Goal: Check status: Check status

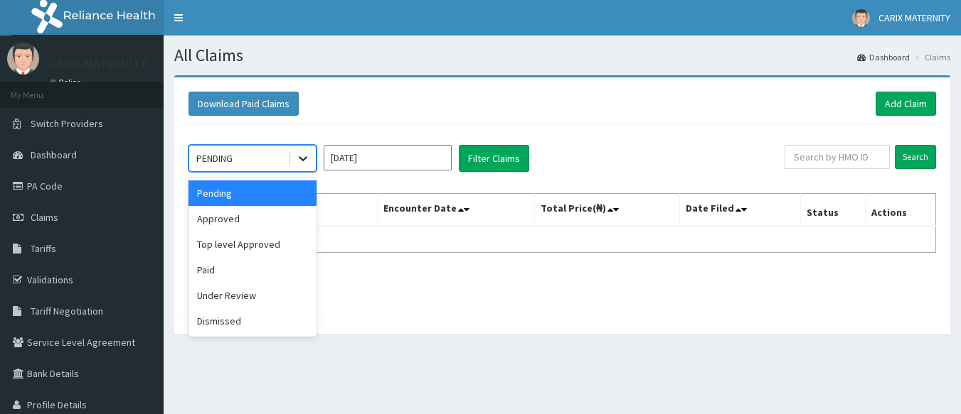
click at [294, 150] on div at bounding box center [303, 159] width 26 height 26
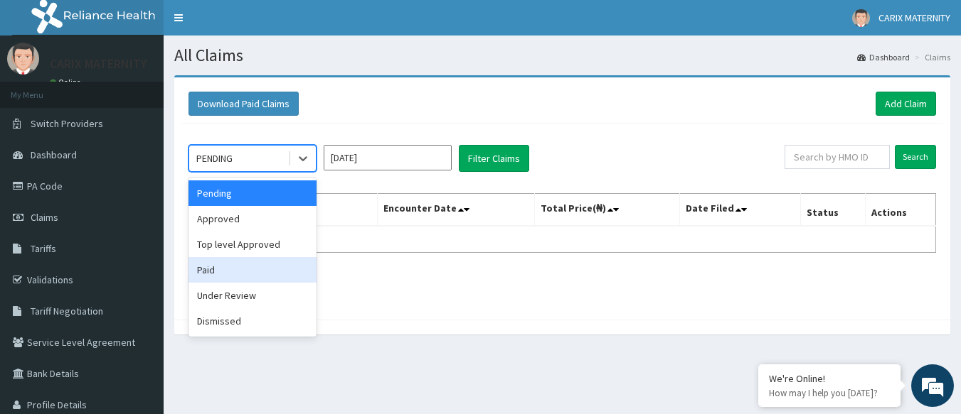
click at [260, 263] on div "Paid" at bounding box center [252, 270] width 128 height 26
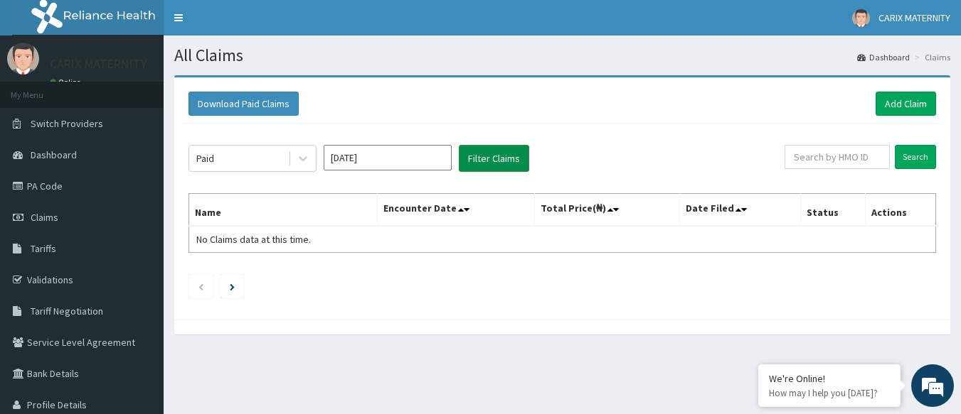
click at [510, 164] on button "Filter Claims" at bounding box center [494, 158] width 70 height 27
click at [408, 164] on input "[DATE]" at bounding box center [387, 158] width 128 height 26
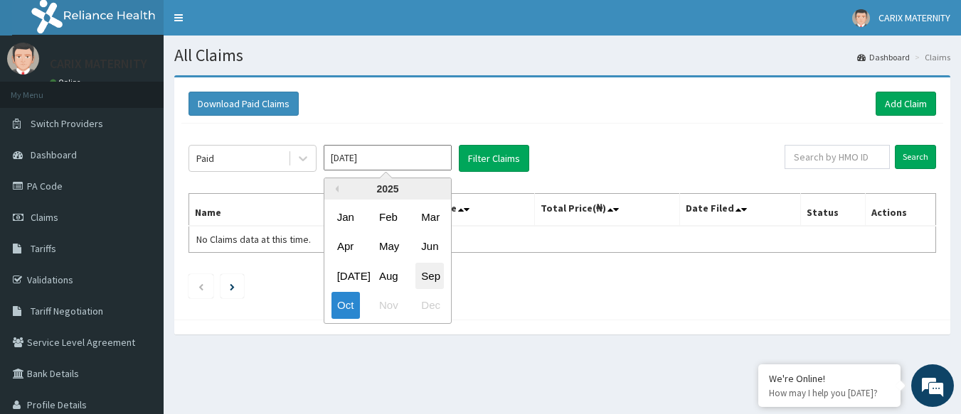
click at [437, 275] on div "Sep" at bounding box center [429, 276] width 28 height 26
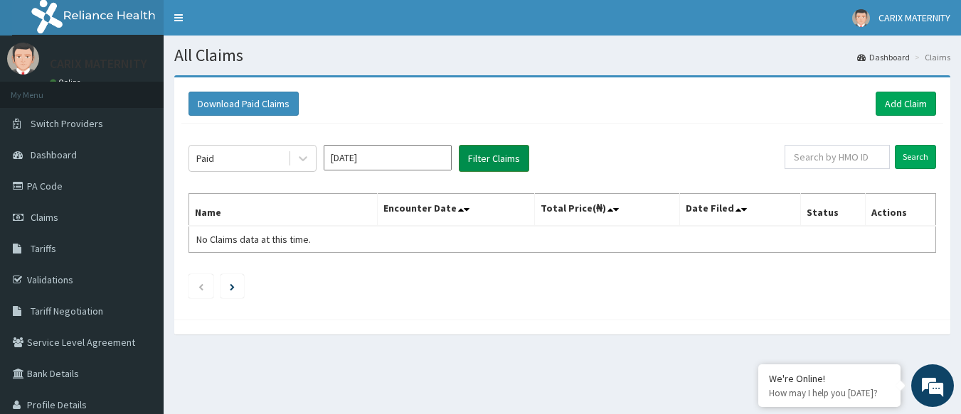
click at [490, 156] on button "Filter Claims" at bounding box center [494, 158] width 70 height 27
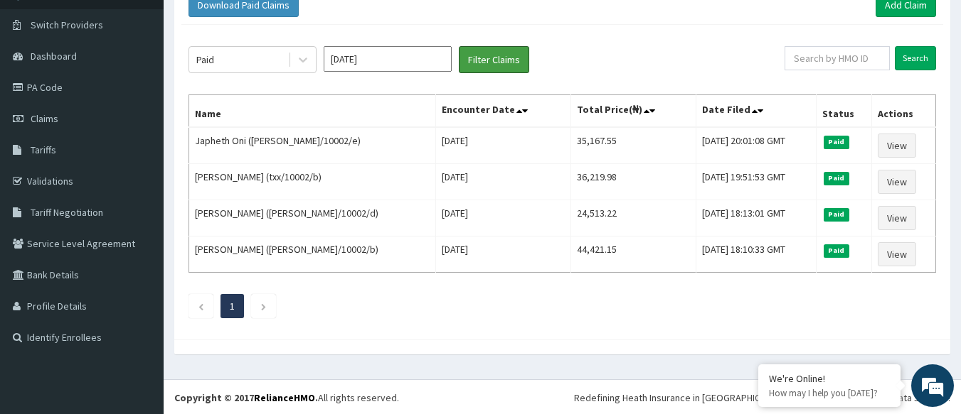
scroll to position [100, 0]
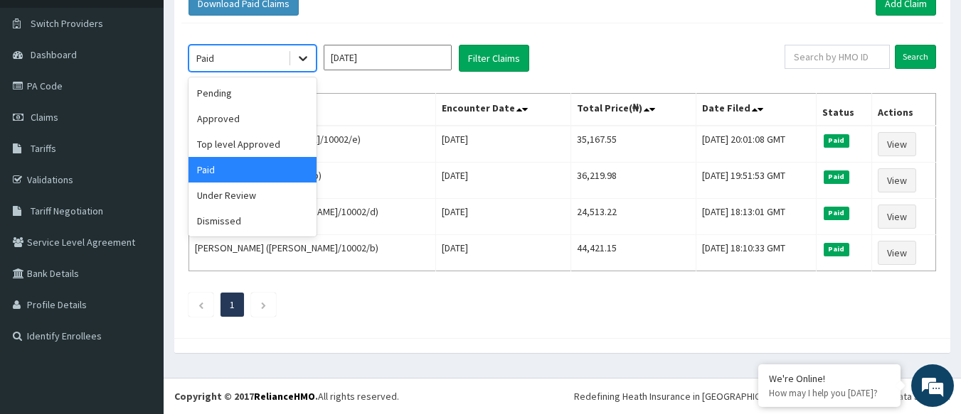
click at [304, 56] on icon at bounding box center [303, 58] width 14 height 14
click at [262, 192] on div "Under Review" at bounding box center [252, 196] width 128 height 26
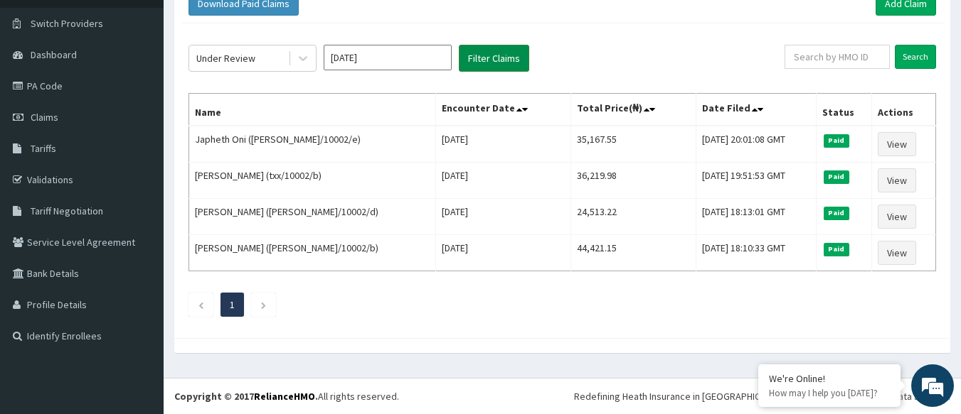
click at [502, 60] on button "Filter Claims" at bounding box center [494, 58] width 70 height 27
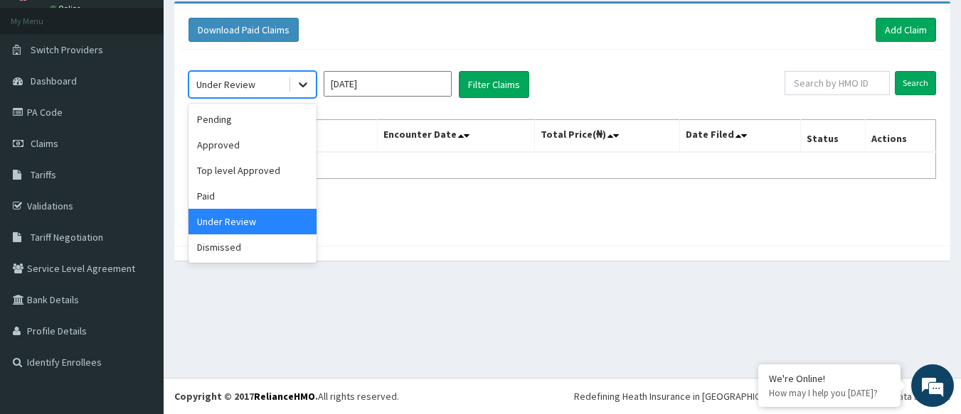
click at [304, 80] on icon at bounding box center [303, 84] width 14 height 14
click at [255, 173] on div "Top level Approved" at bounding box center [252, 171] width 128 height 26
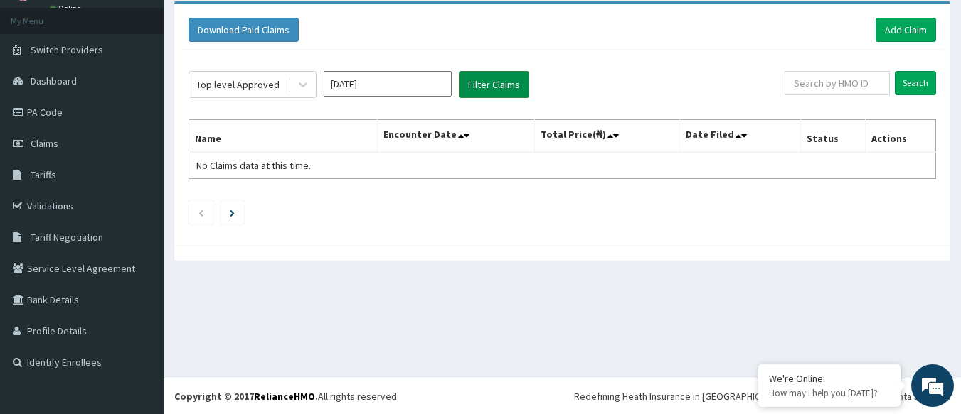
click at [499, 85] on button "Filter Claims" at bounding box center [494, 84] width 70 height 27
click at [496, 90] on button "Filter Claims" at bounding box center [494, 84] width 70 height 27
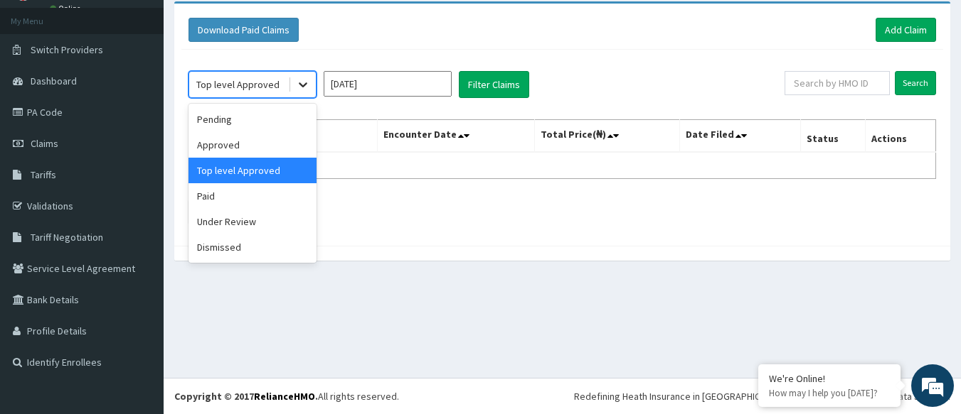
click at [306, 82] on icon at bounding box center [303, 84] width 14 height 14
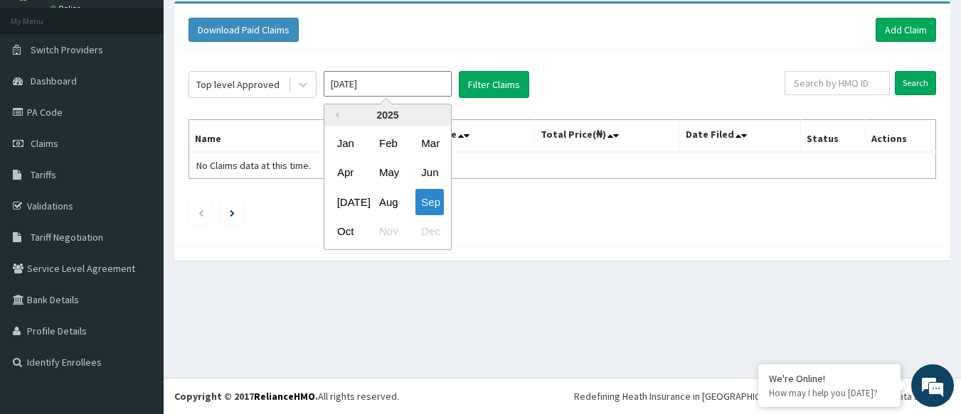
drag, startPoint x: 395, startPoint y: 85, endPoint x: 383, endPoint y: 101, distance: 20.2
click at [395, 86] on input "Sep 2025" at bounding box center [387, 84] width 128 height 26
click at [347, 229] on div "Oct" at bounding box center [345, 232] width 28 height 26
type input "[DATE]"
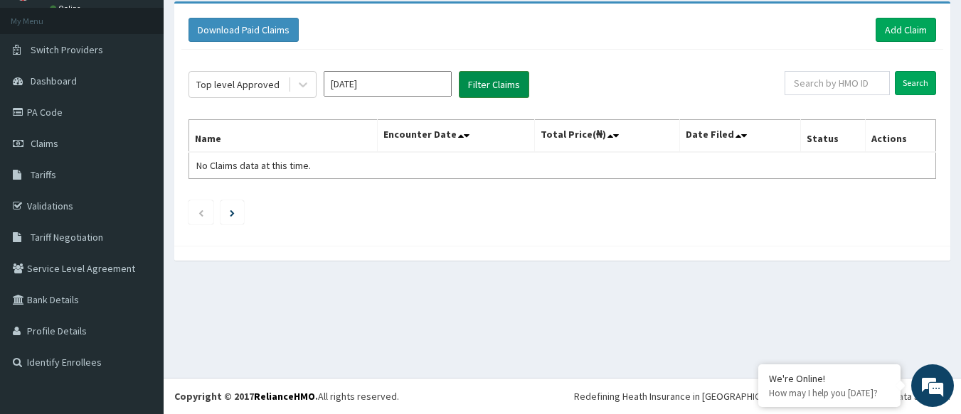
click at [495, 85] on button "Filter Claims" at bounding box center [494, 84] width 70 height 27
drag, startPoint x: 303, startPoint y: 80, endPoint x: 297, endPoint y: 87, distance: 9.1
click at [302, 80] on icon at bounding box center [303, 84] width 14 height 14
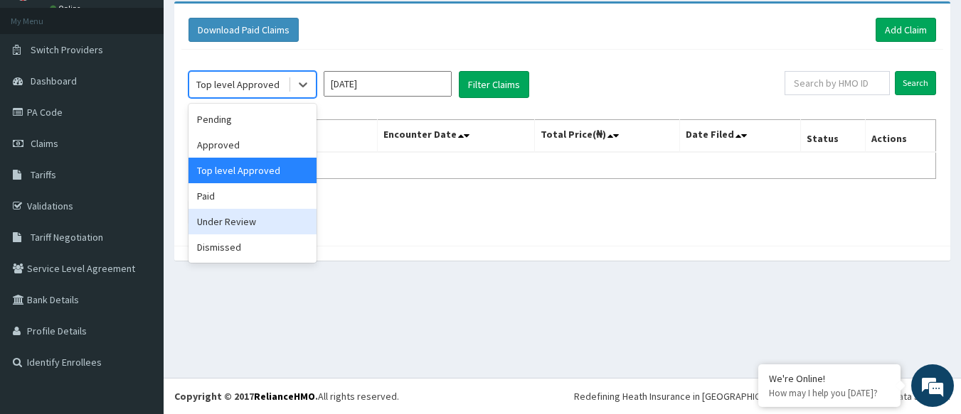
drag, startPoint x: 274, startPoint y: 223, endPoint x: 286, endPoint y: 213, distance: 15.1
click at [274, 221] on div "Under Review" at bounding box center [252, 222] width 128 height 26
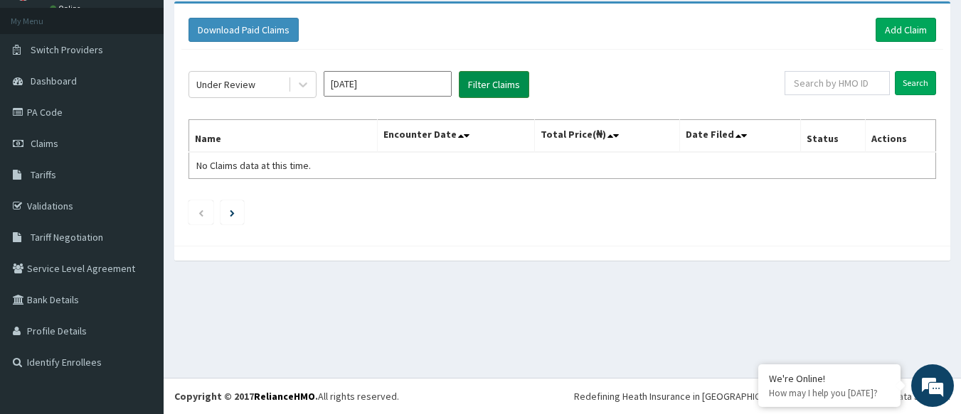
click at [508, 82] on button "Filter Claims" at bounding box center [494, 84] width 70 height 27
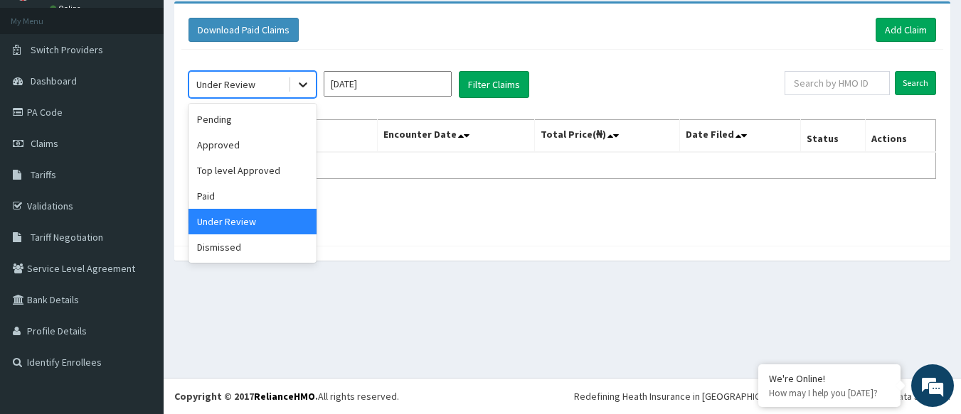
drag, startPoint x: 299, startPoint y: 77, endPoint x: 291, endPoint y: 92, distance: 16.9
click at [299, 83] on div at bounding box center [303, 85] width 26 height 26
click at [252, 200] on div "Paid" at bounding box center [252, 196] width 128 height 26
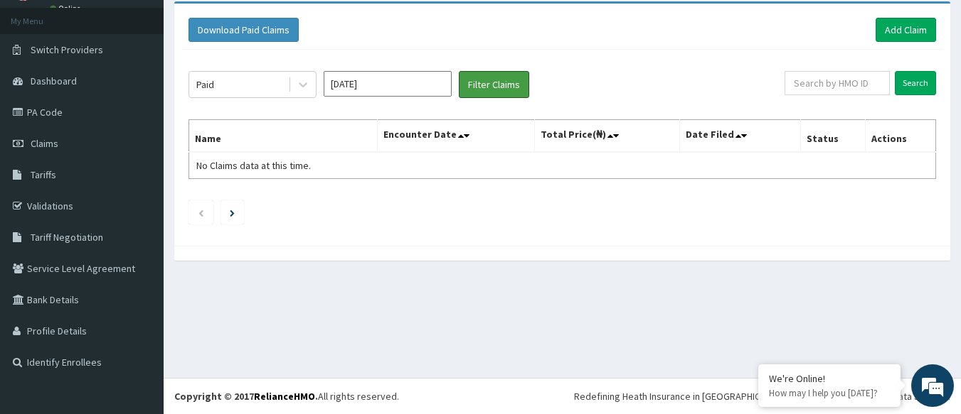
drag, startPoint x: 503, startPoint y: 90, endPoint x: 452, endPoint y: 75, distance: 53.3
click at [504, 90] on button "Filter Claims" at bounding box center [494, 84] width 70 height 27
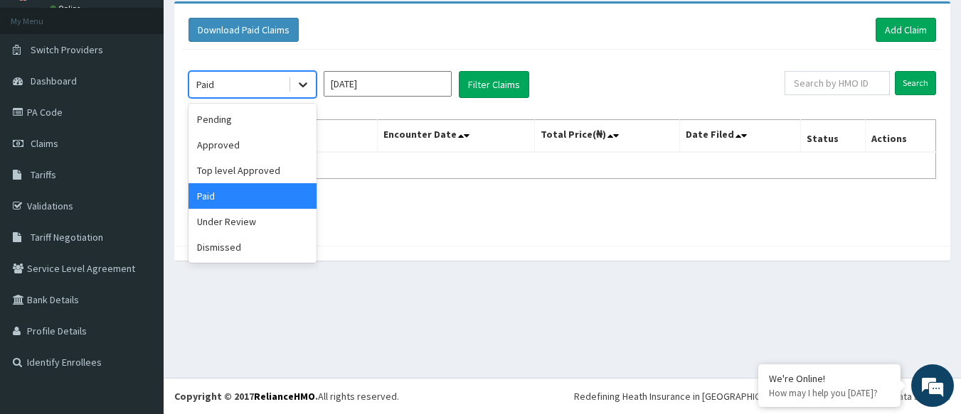
click at [296, 79] on icon at bounding box center [303, 84] width 14 height 14
click at [266, 137] on div "Approved" at bounding box center [252, 145] width 128 height 26
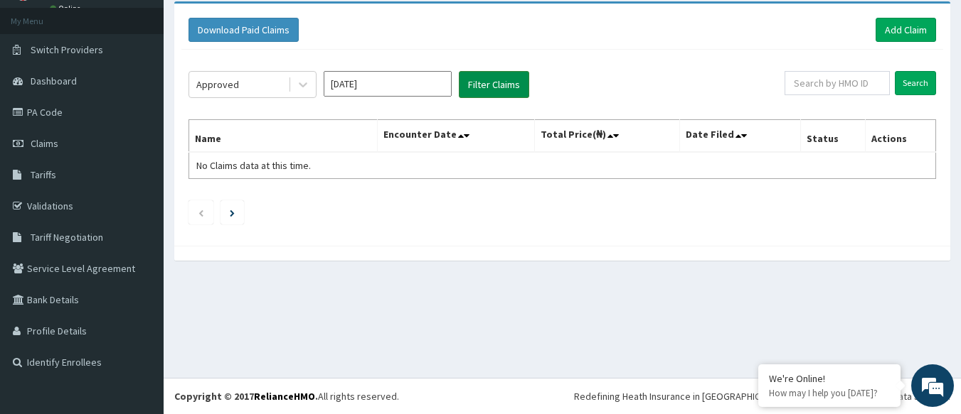
click at [497, 83] on button "Filter Claims" at bounding box center [494, 84] width 70 height 27
click at [60, 109] on link "PA Code" at bounding box center [82, 112] width 164 height 31
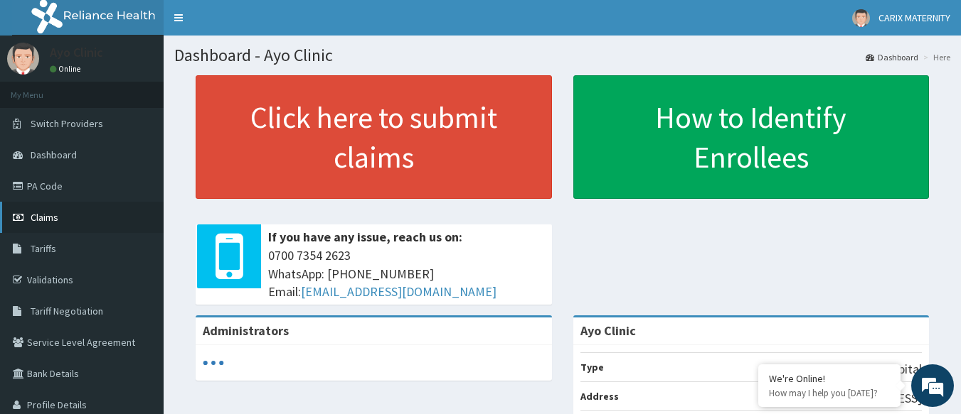
click at [87, 214] on link "Claims" at bounding box center [82, 217] width 164 height 31
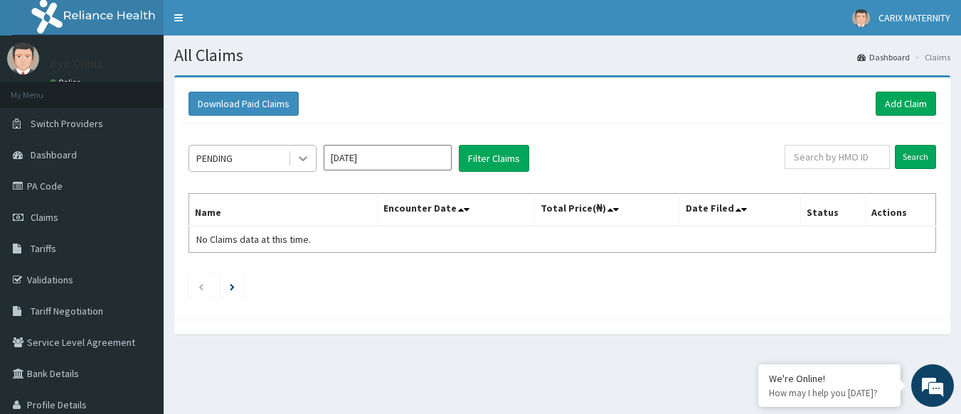
click at [301, 158] on icon at bounding box center [303, 159] width 9 height 5
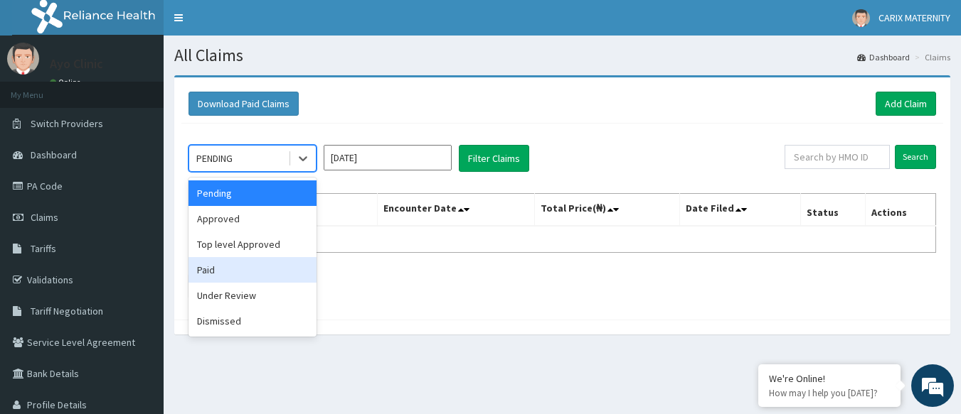
drag, startPoint x: 250, startPoint y: 269, endPoint x: 254, endPoint y: 257, distance: 12.1
click at [250, 268] on div "Paid" at bounding box center [252, 270] width 128 height 26
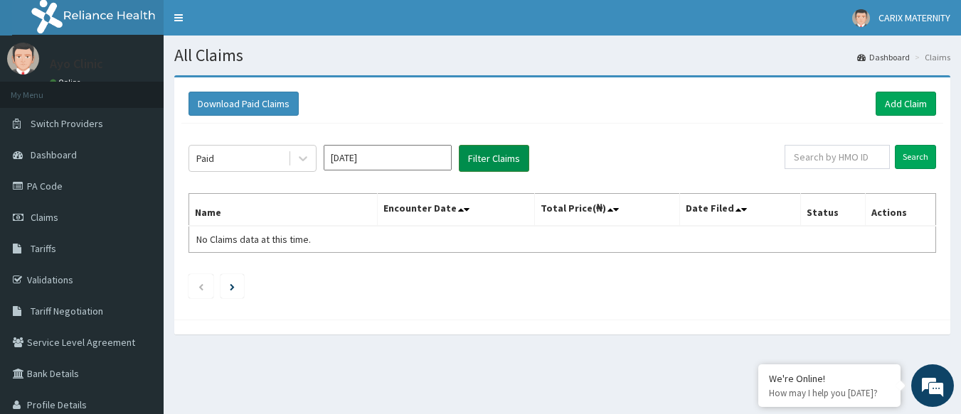
click at [504, 160] on button "Filter Claims" at bounding box center [494, 158] width 70 height 27
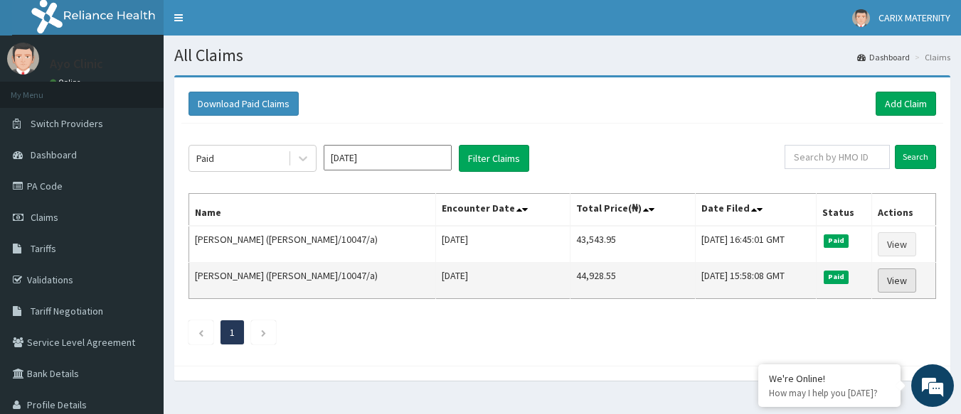
click at [904, 279] on link "View" at bounding box center [896, 281] width 38 height 24
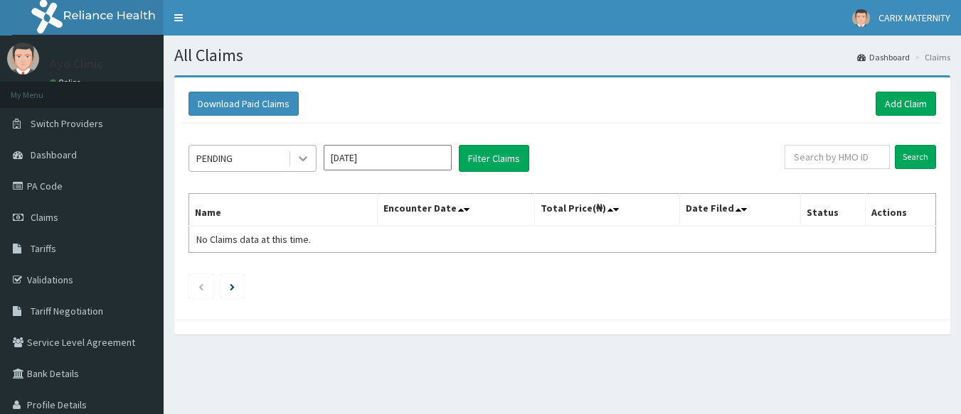
drag, startPoint x: 298, startPoint y: 154, endPoint x: 299, endPoint y: 166, distance: 12.8
click at [299, 154] on icon at bounding box center [303, 158] width 14 height 14
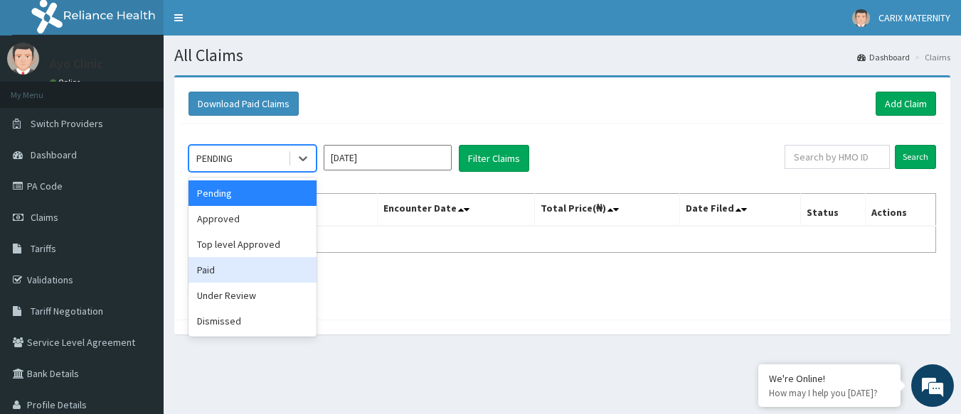
drag, startPoint x: 272, startPoint y: 263, endPoint x: 301, endPoint y: 222, distance: 50.5
click at [272, 262] on div "Paid" at bounding box center [252, 270] width 128 height 26
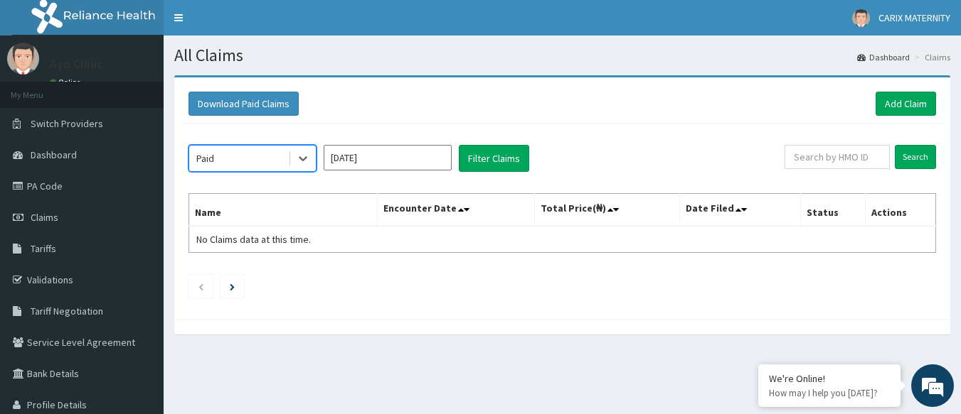
click at [399, 161] on input "[DATE]" at bounding box center [387, 158] width 128 height 26
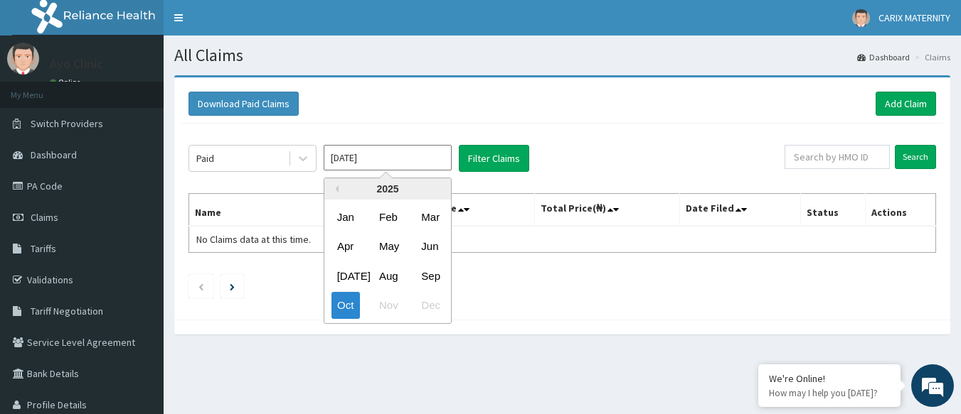
drag, startPoint x: 441, startPoint y: 275, endPoint x: 442, endPoint y: 261, distance: 14.2
click at [441, 274] on div "Sep" at bounding box center [429, 276] width 28 height 26
type input "[DATE]"
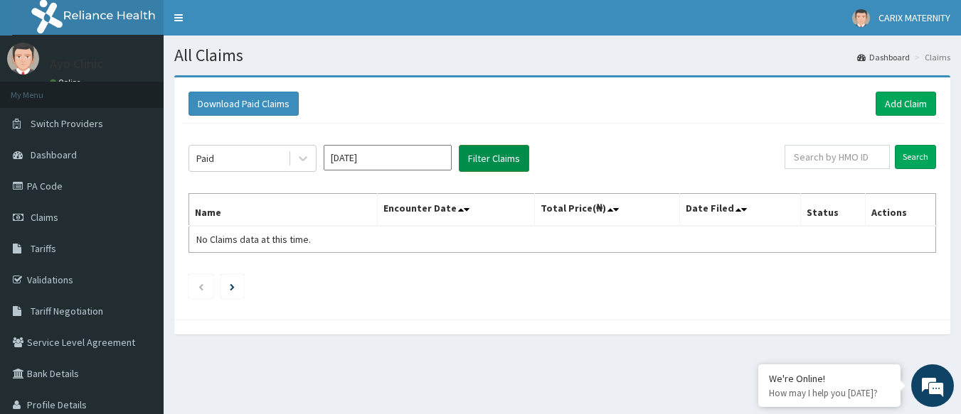
click at [496, 162] on button "Filter Claims" at bounding box center [494, 158] width 70 height 27
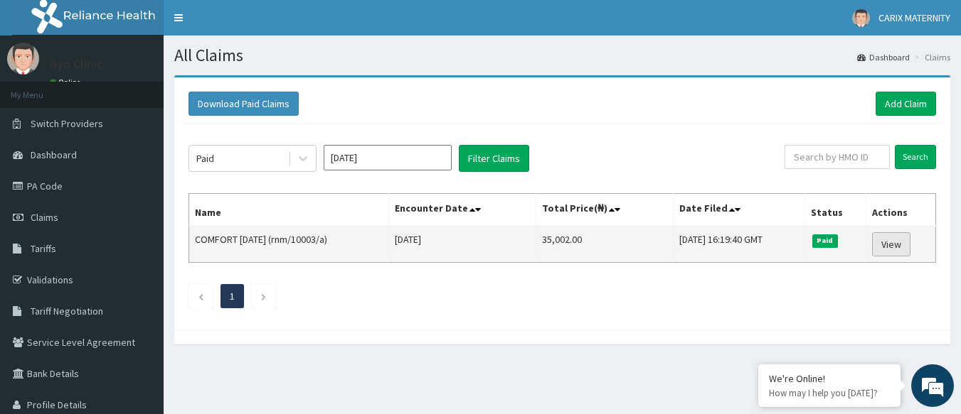
click at [899, 248] on link "View" at bounding box center [891, 244] width 38 height 24
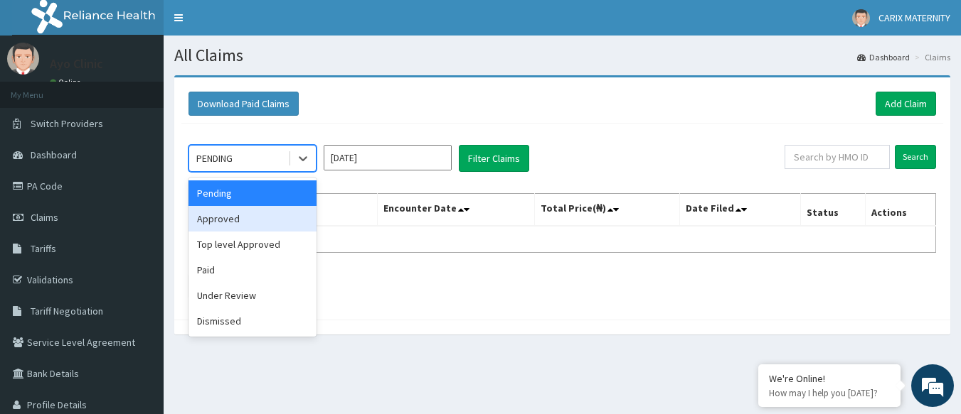
click at [268, 228] on div "Approved" at bounding box center [252, 219] width 128 height 26
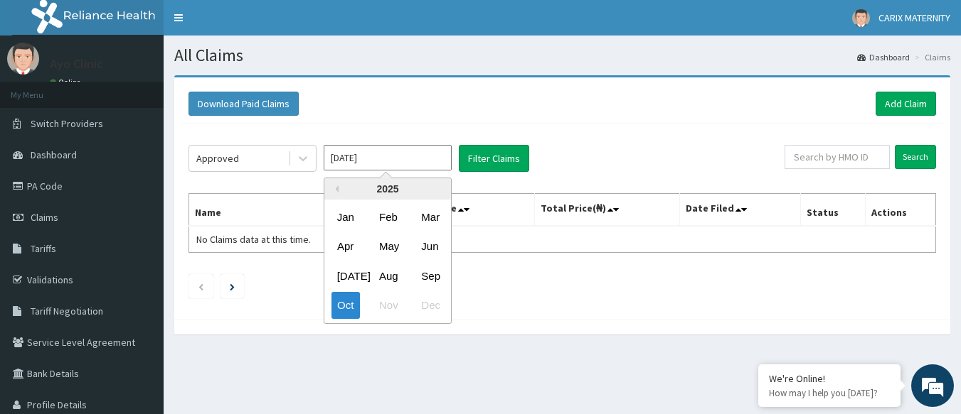
drag, startPoint x: 378, startPoint y: 158, endPoint x: 378, endPoint y: 166, distance: 7.9
click at [378, 159] on input "[DATE]" at bounding box center [387, 158] width 128 height 26
click at [508, 164] on button "Filter Claims" at bounding box center [494, 158] width 70 height 27
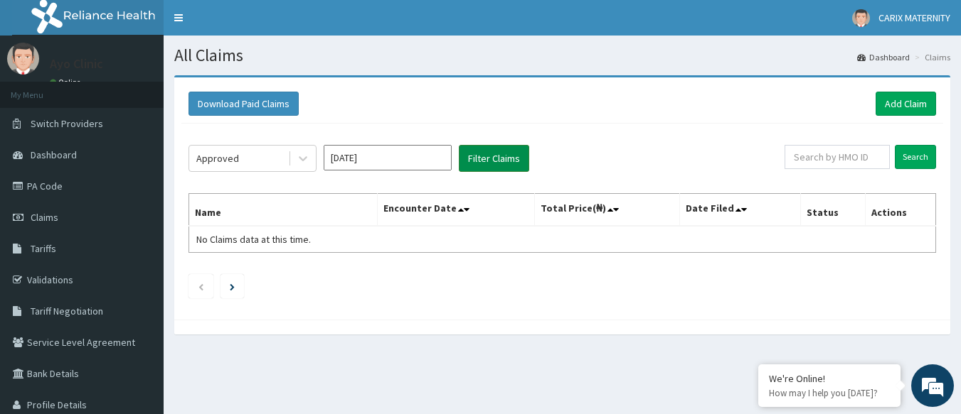
click at [504, 161] on button "Filter Claims" at bounding box center [494, 158] width 70 height 27
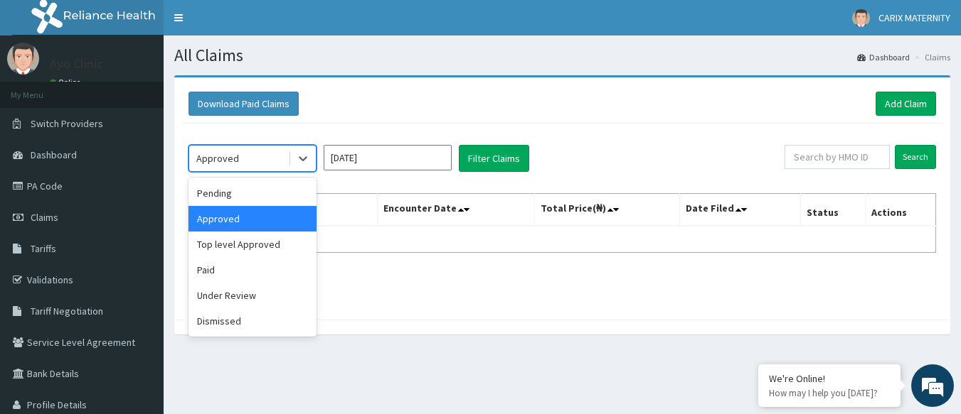
drag, startPoint x: 299, startPoint y: 156, endPoint x: 240, endPoint y: 248, distance: 109.1
click at [301, 156] on icon at bounding box center [303, 158] width 14 height 14
click at [240, 246] on div "Top level Approved" at bounding box center [252, 245] width 128 height 26
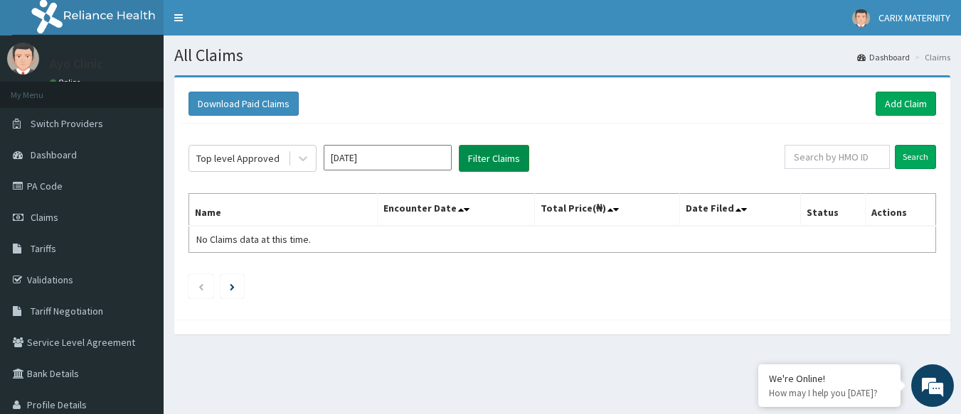
click at [495, 159] on button "Filter Claims" at bounding box center [494, 158] width 70 height 27
click at [495, 162] on button "Filter Claims" at bounding box center [494, 158] width 70 height 27
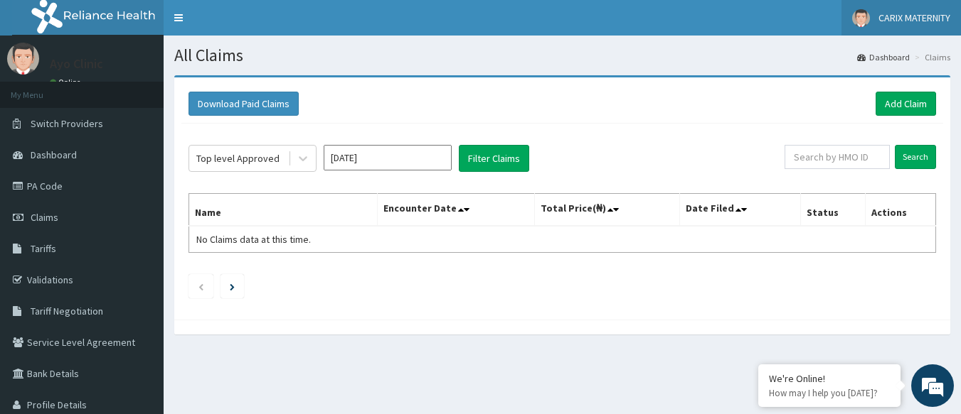
click at [927, 20] on span "CARIX MATERNITY" at bounding box center [914, 17] width 72 height 13
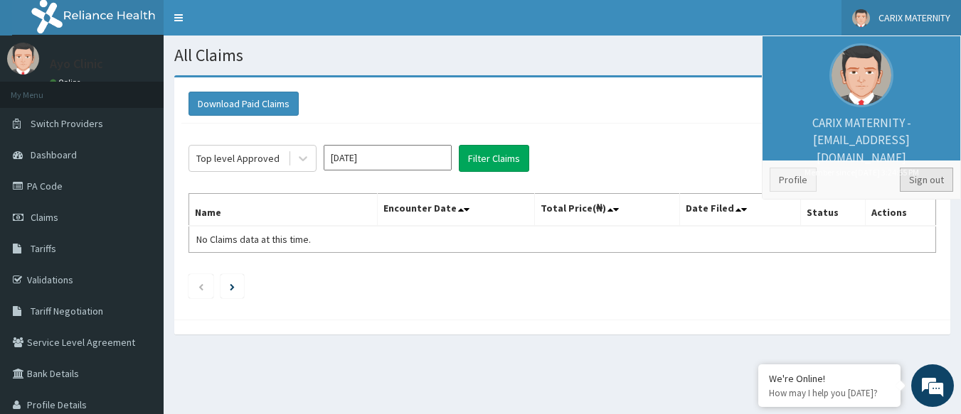
click at [931, 186] on link "Sign out" at bounding box center [925, 180] width 53 height 24
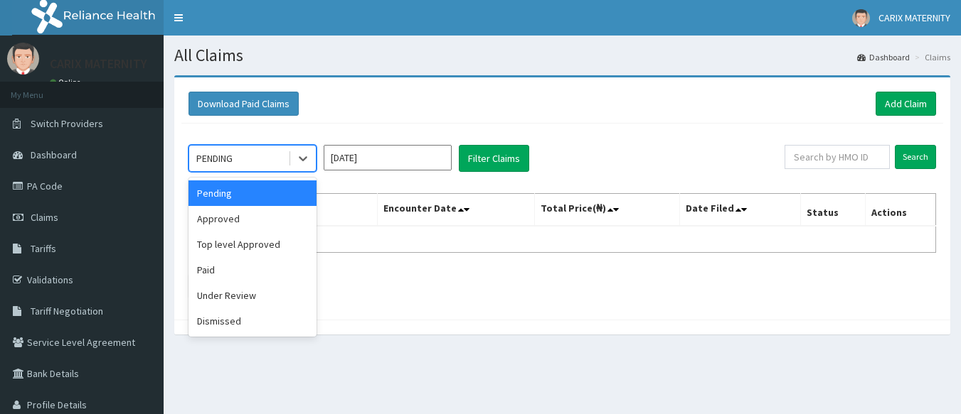
click at [302, 159] on icon at bounding box center [303, 158] width 14 height 14
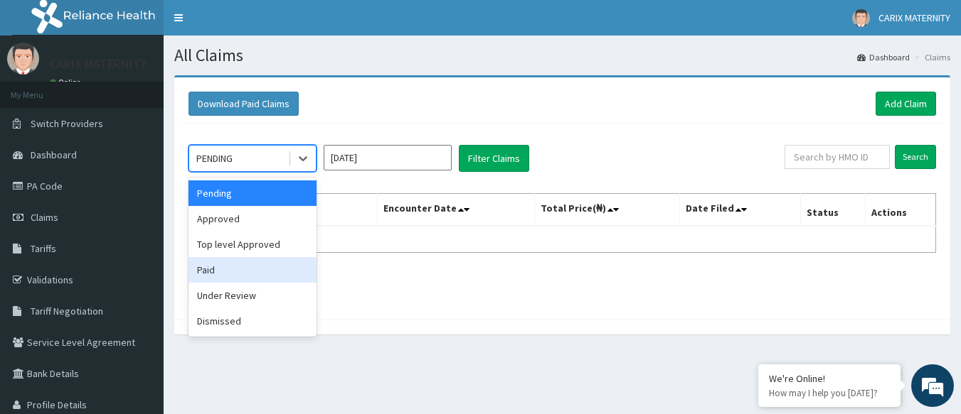
drag, startPoint x: 264, startPoint y: 271, endPoint x: 516, endPoint y: 230, distance: 255.7
click at [264, 271] on div "Paid" at bounding box center [252, 270] width 128 height 26
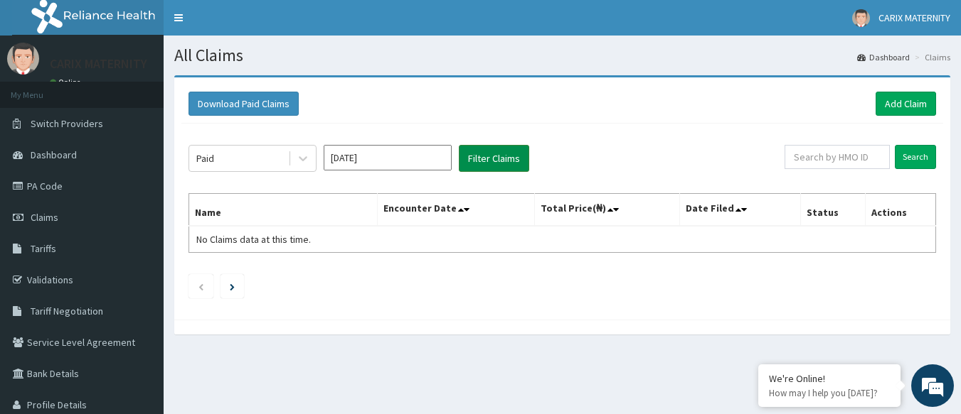
click at [503, 162] on button "Filter Claims" at bounding box center [494, 158] width 70 height 27
click at [396, 156] on input "Oct 2025" at bounding box center [387, 158] width 128 height 26
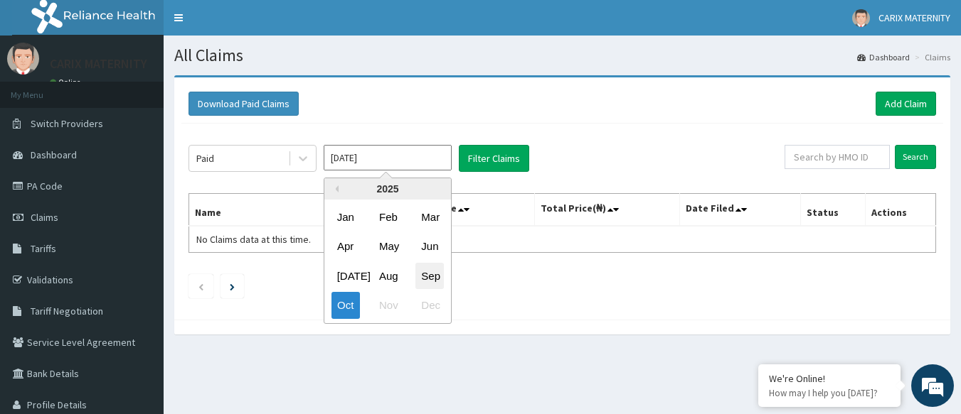
click at [430, 272] on div "Sep" at bounding box center [429, 276] width 28 height 26
type input "Sep 2025"
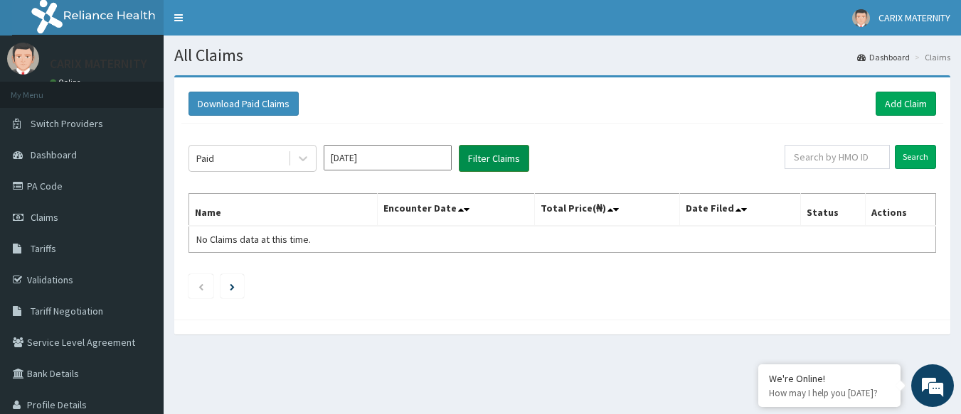
click at [496, 155] on button "Filter Claims" at bounding box center [494, 158] width 70 height 27
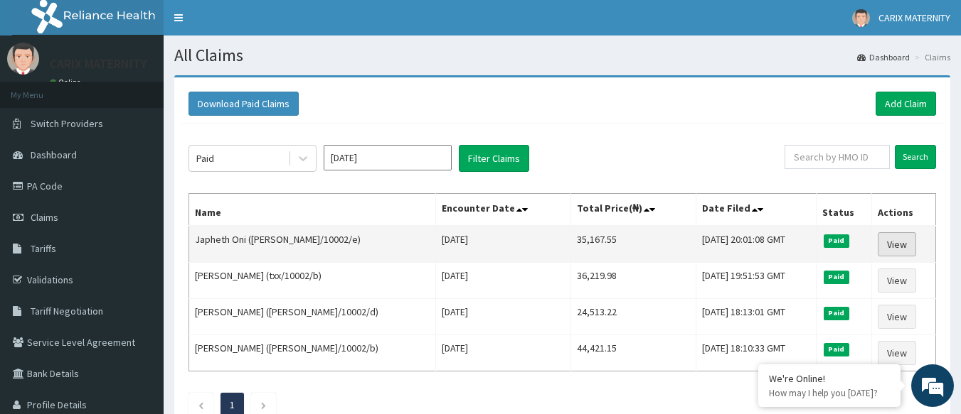
click at [894, 248] on link "View" at bounding box center [896, 244] width 38 height 24
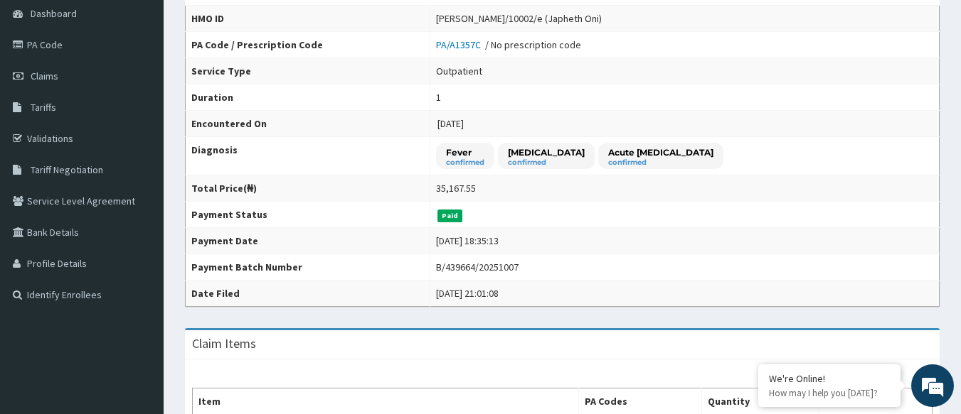
scroll to position [142, 0]
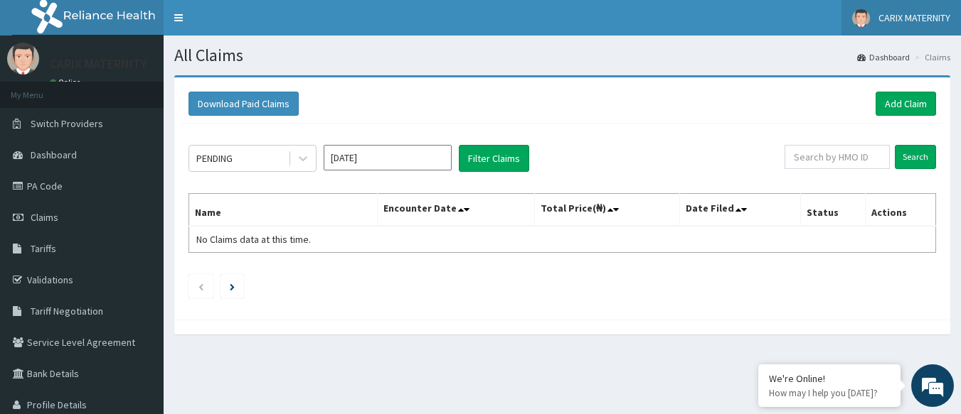
click at [924, 17] on span "CARIX MATERNITY" at bounding box center [914, 17] width 72 height 13
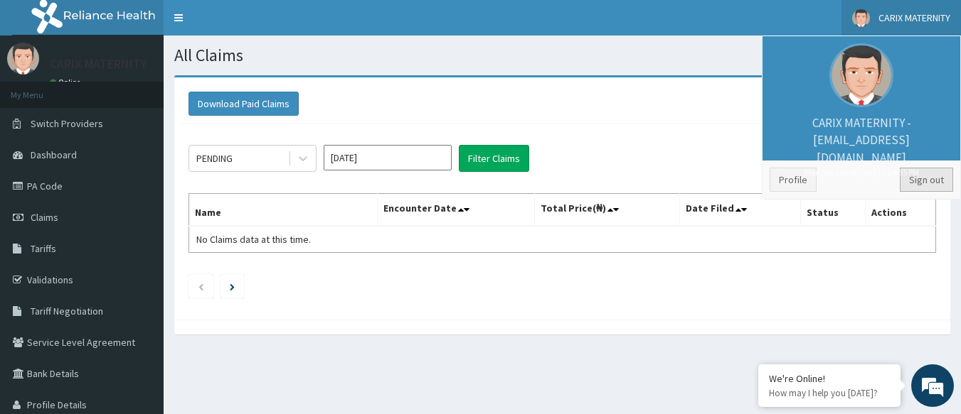
click at [927, 179] on link "Sign out" at bounding box center [925, 180] width 53 height 24
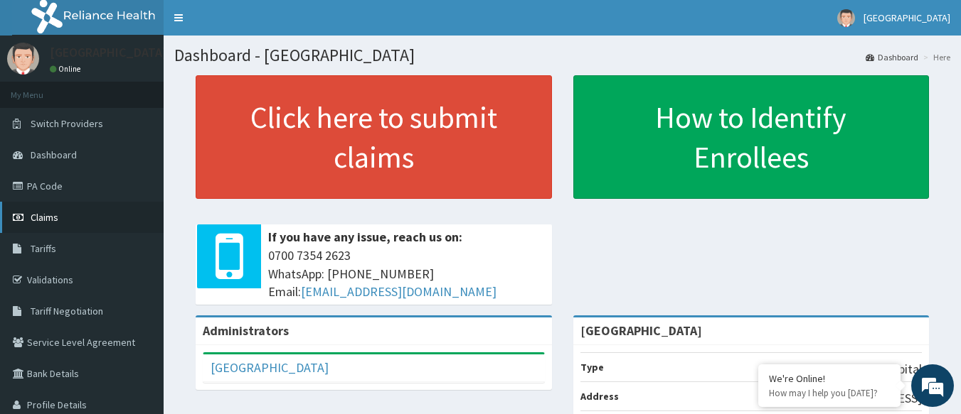
click at [87, 216] on link "Claims" at bounding box center [82, 217] width 164 height 31
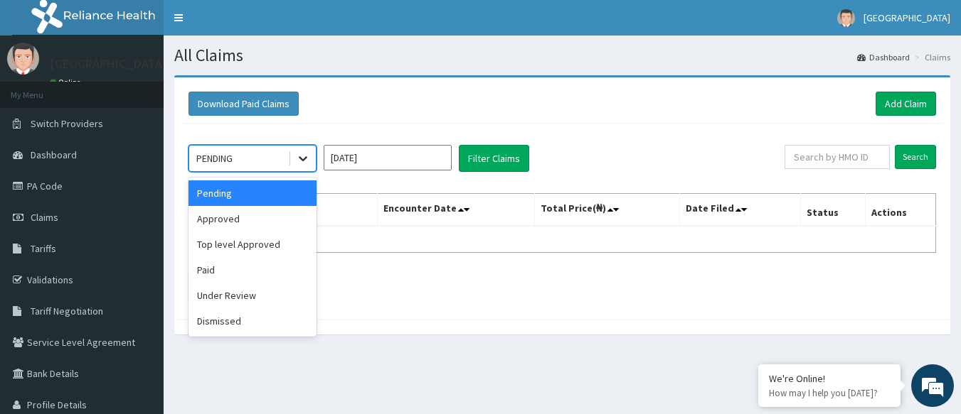
click at [299, 162] on icon at bounding box center [303, 158] width 14 height 14
click at [235, 269] on div "Paid" at bounding box center [252, 270] width 128 height 26
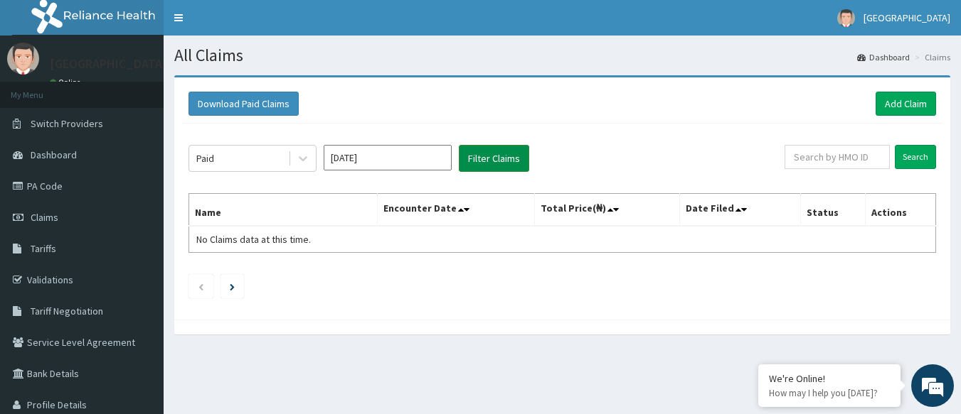
click at [498, 165] on button "Filter Claims" at bounding box center [494, 158] width 70 height 27
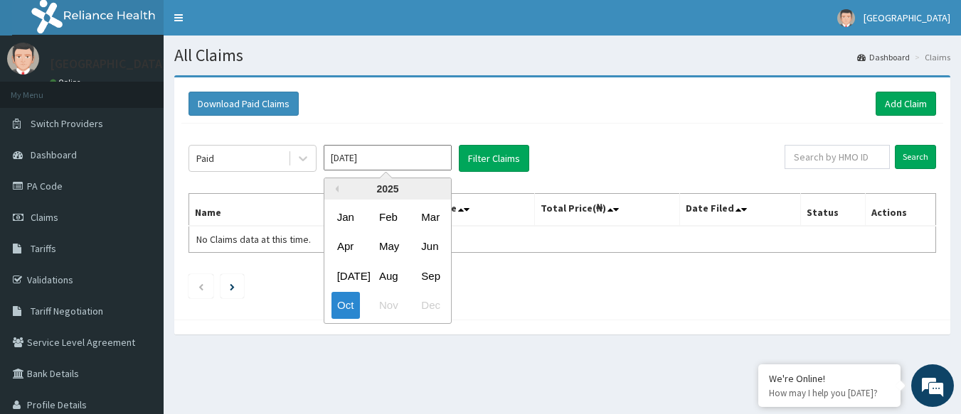
drag, startPoint x: 414, startPoint y: 157, endPoint x: 401, endPoint y: 175, distance: 21.9
click at [411, 161] on input "Oct 2025" at bounding box center [387, 158] width 128 height 26
drag, startPoint x: 429, startPoint y: 278, endPoint x: 437, endPoint y: 257, distance: 23.0
click at [429, 275] on div "Sep" at bounding box center [429, 276] width 28 height 26
type input "Sep 2025"
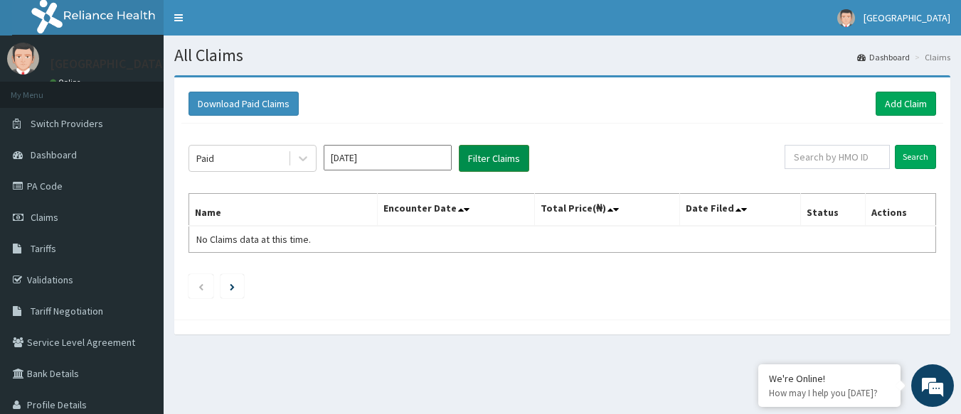
click at [503, 155] on button "Filter Claims" at bounding box center [494, 158] width 70 height 27
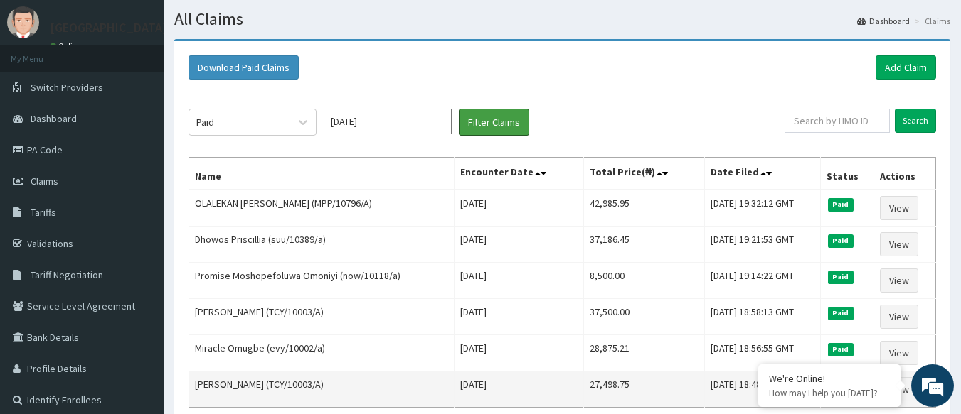
scroll to position [31, 0]
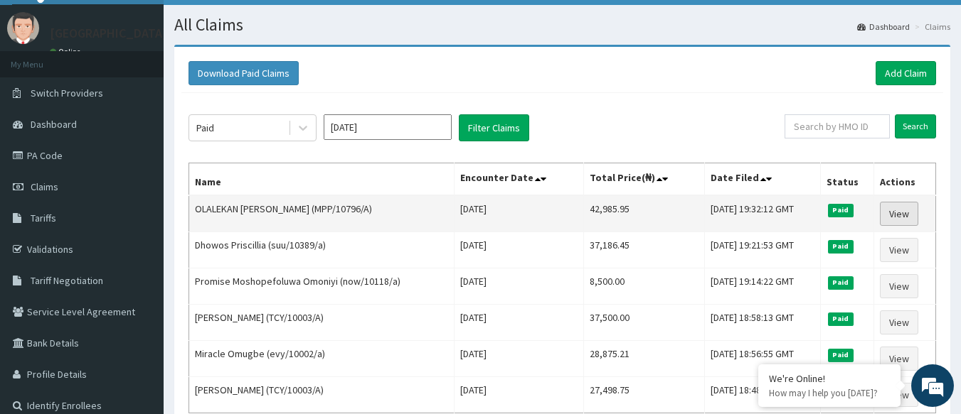
click at [905, 211] on link "View" at bounding box center [898, 214] width 38 height 24
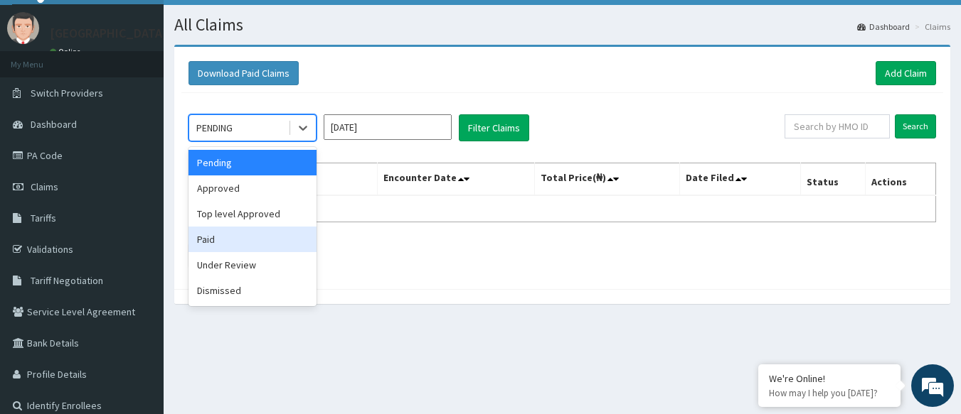
drag, startPoint x: 296, startPoint y: 236, endPoint x: 407, endPoint y: 149, distance: 141.2
click at [296, 235] on div "Paid" at bounding box center [252, 240] width 128 height 26
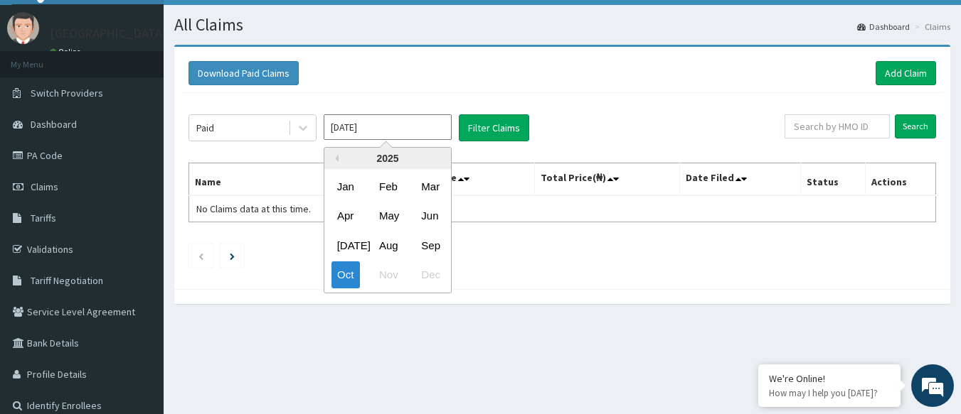
click at [417, 134] on input "Oct 2025" at bounding box center [387, 127] width 128 height 26
drag, startPoint x: 430, startPoint y: 241, endPoint x: 465, endPoint y: 194, distance: 58.4
click at [435, 233] on div "Sep" at bounding box center [429, 245] width 28 height 26
type input "Sep 2025"
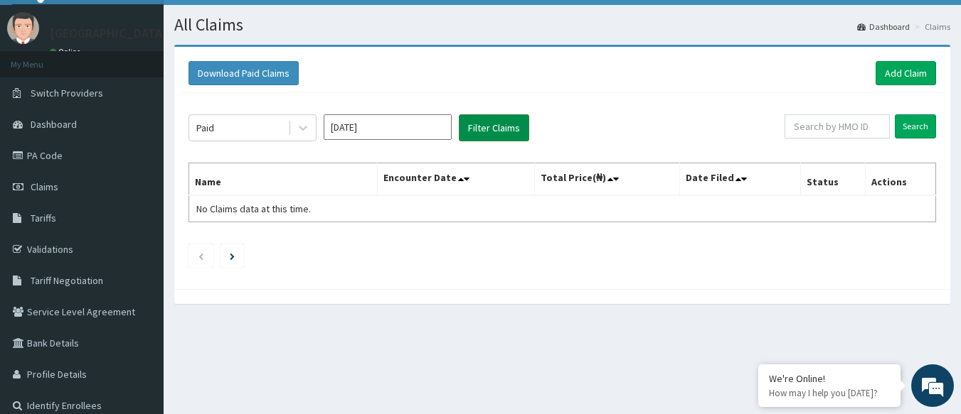
click at [501, 127] on button "Filter Claims" at bounding box center [494, 127] width 70 height 27
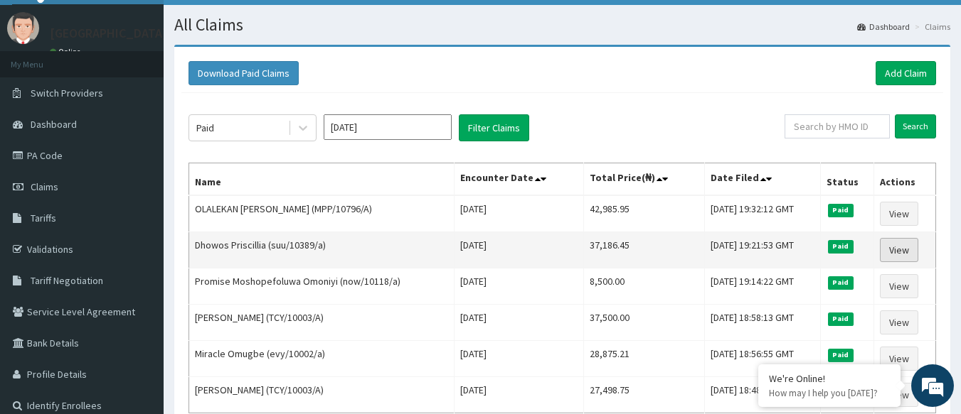
click at [904, 252] on link "View" at bounding box center [898, 250] width 38 height 24
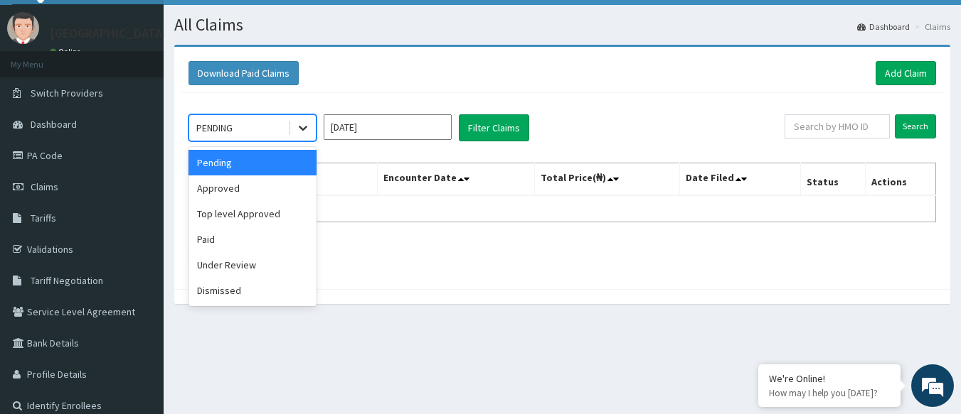
click at [302, 121] on icon at bounding box center [303, 128] width 14 height 14
drag, startPoint x: 247, startPoint y: 228, endPoint x: 284, endPoint y: 202, distance: 45.6
click at [248, 228] on div "Paid" at bounding box center [252, 240] width 128 height 26
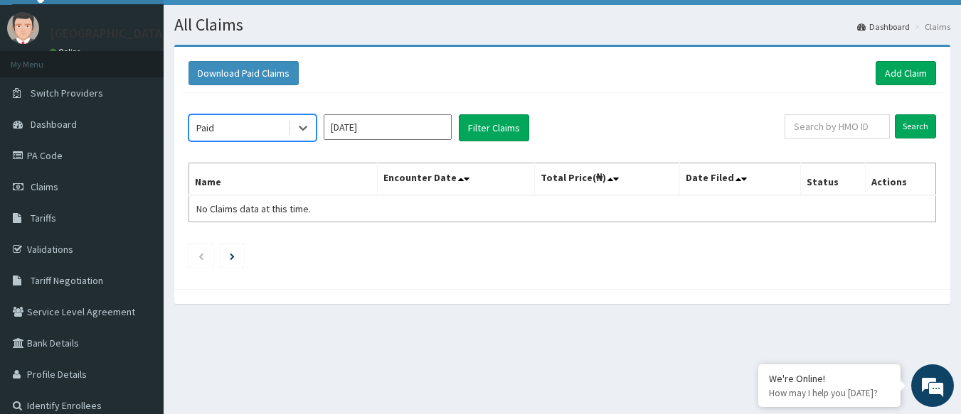
click at [406, 132] on input "[DATE]" at bounding box center [387, 127] width 128 height 26
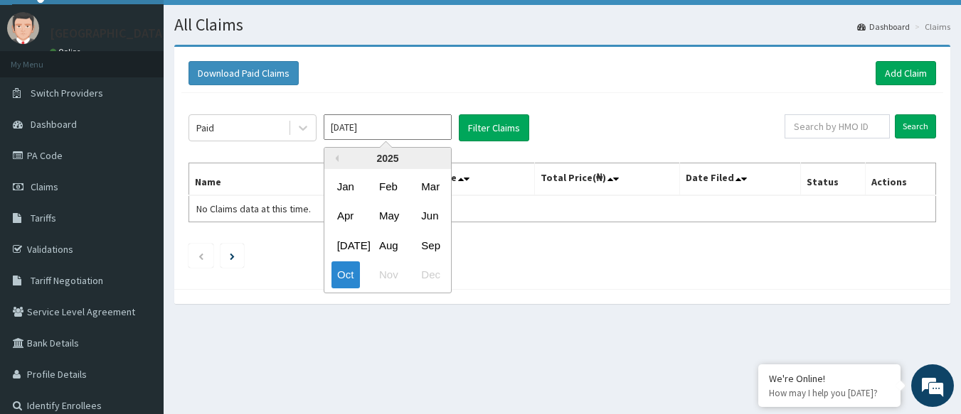
drag, startPoint x: 427, startPoint y: 243, endPoint x: 541, endPoint y: 171, distance: 135.5
click at [434, 239] on div "Sep" at bounding box center [429, 245] width 28 height 26
type input "[DATE]"
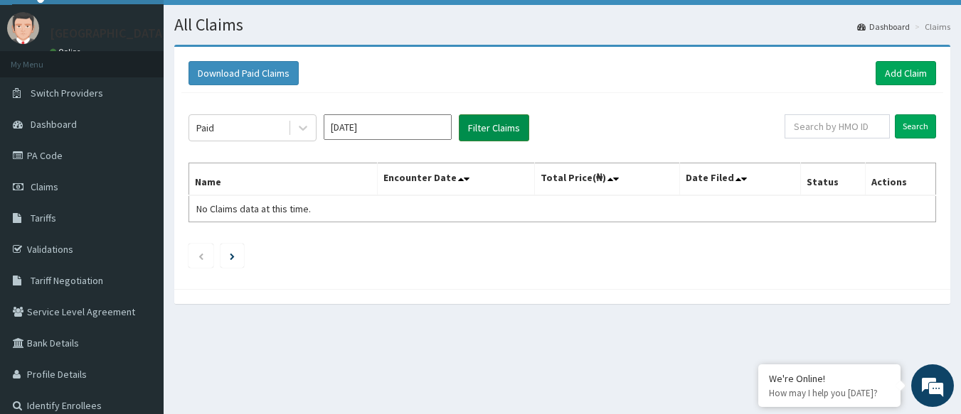
click at [515, 129] on button "Filter Claims" at bounding box center [494, 127] width 70 height 27
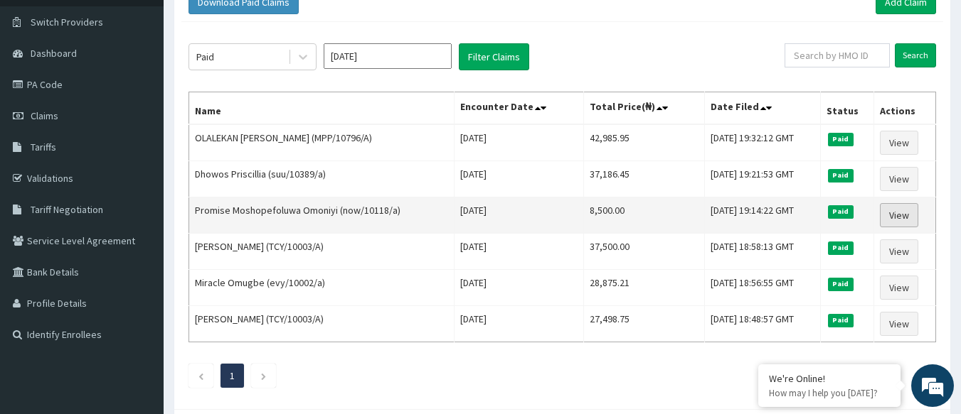
click at [904, 216] on link "View" at bounding box center [898, 215] width 38 height 24
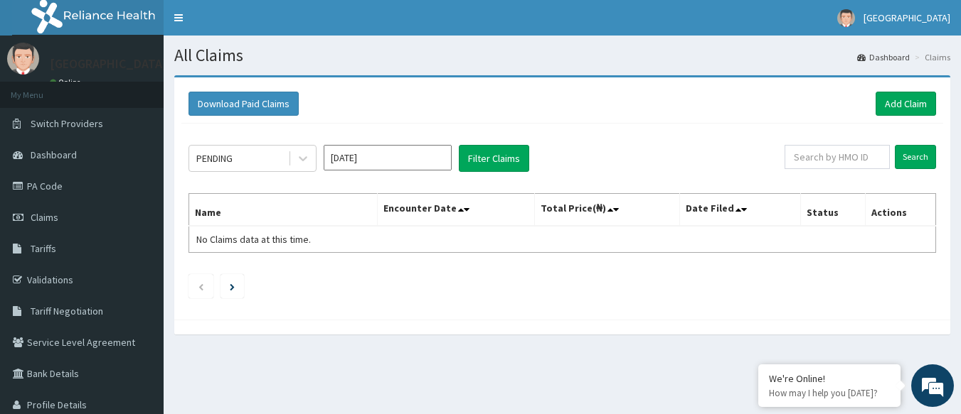
scroll to position [74, 0]
